Goal: Task Accomplishment & Management: Manage account settings

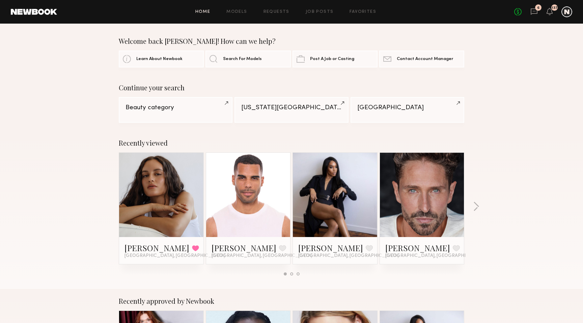
click at [278, 9] on div "Home Models Requests Job Posts Favorites Sign Out No fees up to $5,000 6 137" at bounding box center [314, 11] width 515 height 11
click at [278, 11] on link "Requests" at bounding box center [277, 12] width 26 height 4
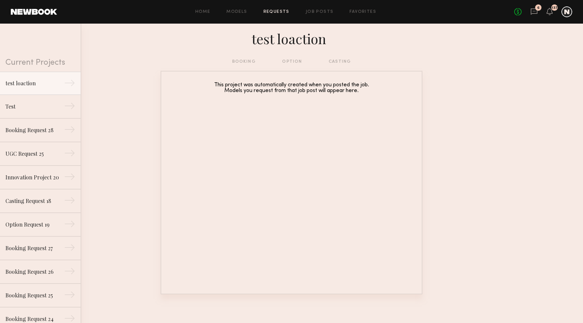
click at [566, 11] on div at bounding box center [567, 11] width 11 height 11
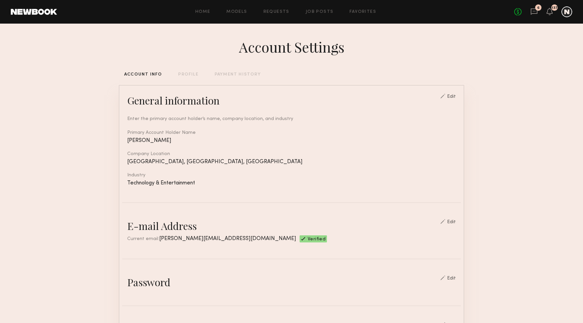
click at [241, 76] on div "PAYMENT HISTORY" at bounding box center [238, 75] width 46 height 4
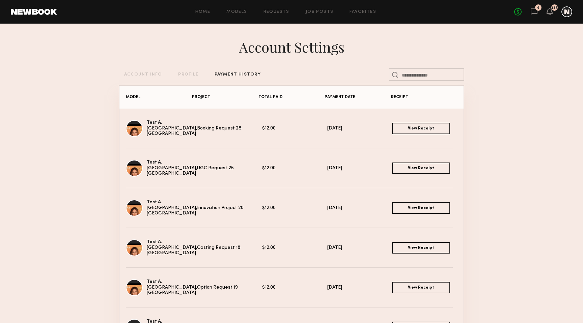
click at [398, 130] on link "View Receipt" at bounding box center [421, 128] width 58 height 11
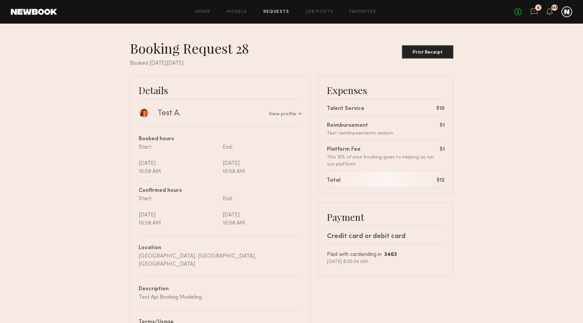
scroll to position [1, 0]
click at [493, 54] on nb-booking-receipt "Booking Request 28 Print Receipt Booked on Wednesday, Jul, 30, 2025 Details Tes…" at bounding box center [291, 208] width 583 height 340
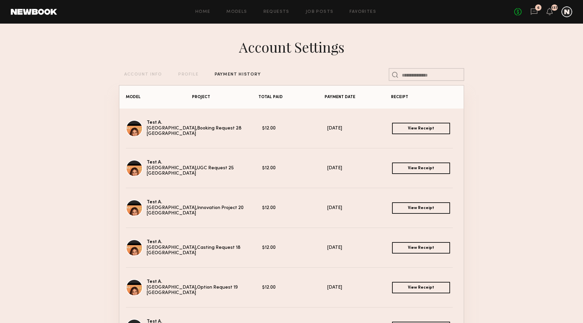
click at [418, 129] on link "View Receipt" at bounding box center [421, 128] width 58 height 11
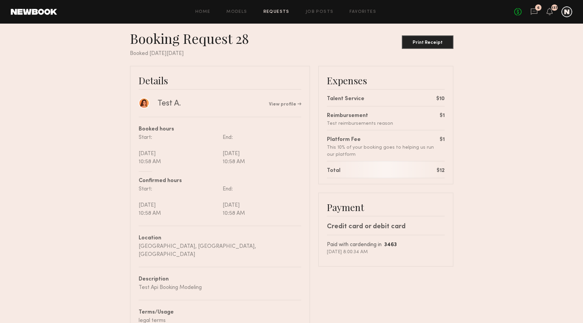
scroll to position [10, 0]
click at [440, 170] on div "$12" at bounding box center [441, 171] width 8 height 8
click at [441, 98] on div "$10" at bounding box center [440, 99] width 8 height 8
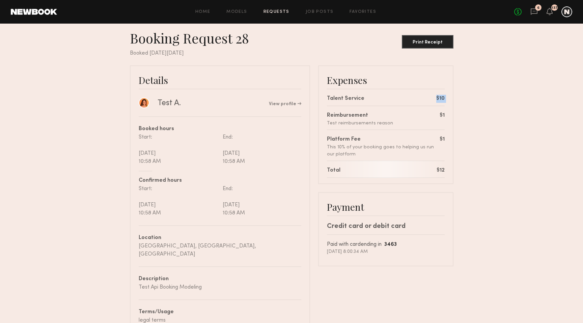
click at [441, 98] on div "$10" at bounding box center [440, 99] width 8 height 8
click at [443, 117] on div "$1" at bounding box center [442, 116] width 5 height 8
click at [441, 141] on div "$1" at bounding box center [442, 140] width 5 height 8
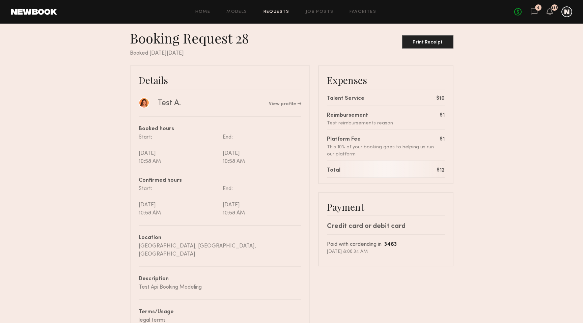
click at [441, 141] on div "$1" at bounding box center [442, 140] width 5 height 8
click at [442, 98] on div "$10" at bounding box center [440, 99] width 8 height 8
click at [442, 140] on div "$1" at bounding box center [442, 140] width 5 height 8
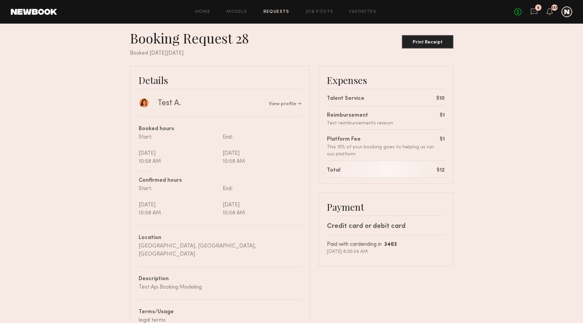
click at [442, 140] on div "$1" at bounding box center [442, 140] width 5 height 8
click at [440, 98] on div "$10" at bounding box center [440, 99] width 8 height 8
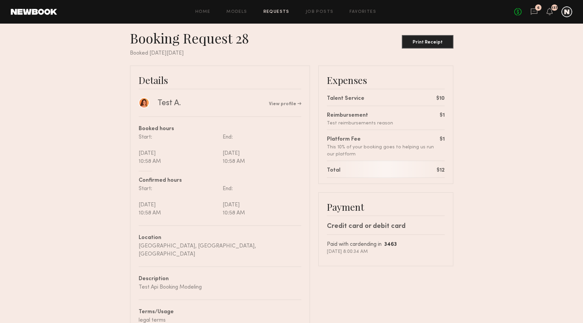
click at [442, 114] on div "$1" at bounding box center [442, 116] width 5 height 8
click at [441, 138] on div "$1" at bounding box center [442, 140] width 5 height 8
click at [441, 169] on div "$12" at bounding box center [441, 171] width 8 height 8
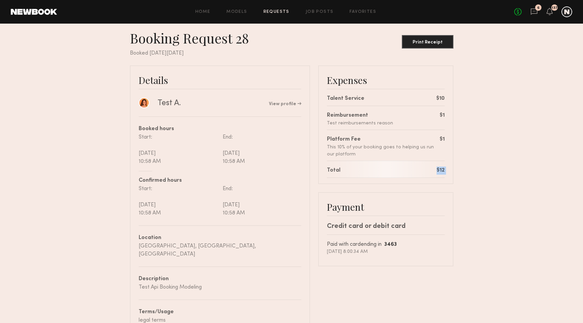
click at [441, 169] on div "$12" at bounding box center [441, 171] width 8 height 8
click at [366, 131] on div "Platform Fee This 10% of your booking goes to helping us run our platform $1" at bounding box center [386, 144] width 118 height 28
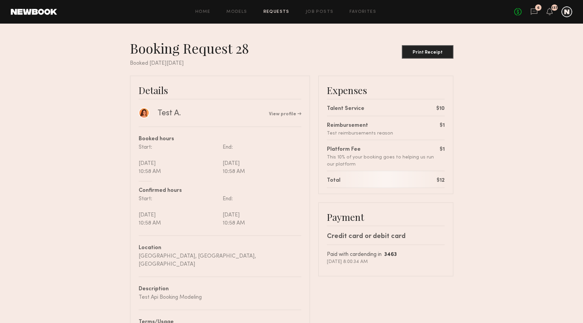
click at [282, 11] on link "Requests" at bounding box center [277, 12] width 26 height 4
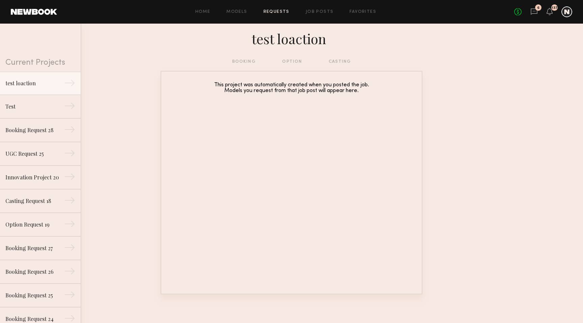
click at [569, 11] on div at bounding box center [567, 11] width 11 height 11
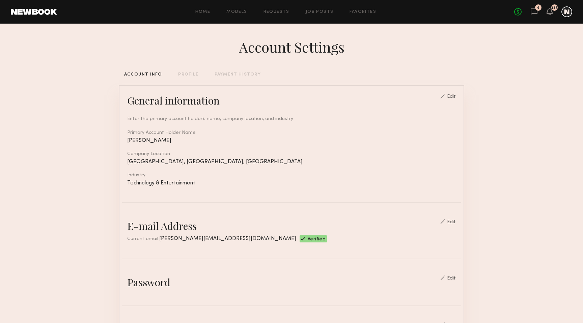
click at [241, 71] on div "Account Settings ACCOUNT INFO PROFILE PAYMENT HISTORY General information Edit …" at bounding box center [292, 328] width 346 height 608
click at [241, 75] on div "PAYMENT HISTORY" at bounding box center [238, 75] width 46 height 4
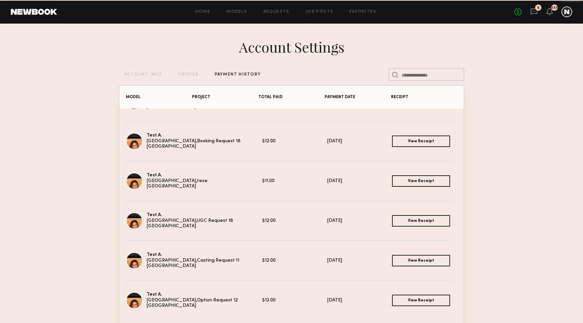
scroll to position [1437, 0]
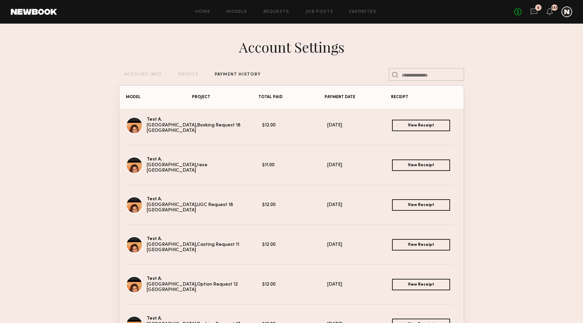
click at [408, 162] on link "View Receipt" at bounding box center [421, 165] width 58 height 11
